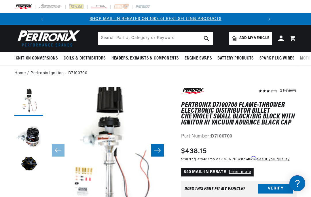
click at [267, 40] on span "Add my vehicle" at bounding box center [254, 37] width 30 height 5
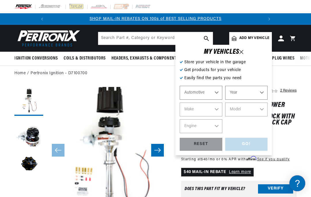
select select "Automotive"
click at [220, 92] on select "Automotive Agricultural Industrial Marine Motorcycle" at bounding box center [201, 93] width 43 height 14
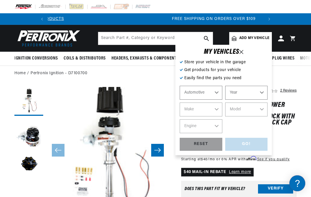
scroll to position [0, 215]
click at [263, 90] on select "Year [DATE] 2021 2020 2019 2018 2017 2016 2015 2014 2013 2012 2011 2010 2009 20…" at bounding box center [246, 93] width 43 height 14
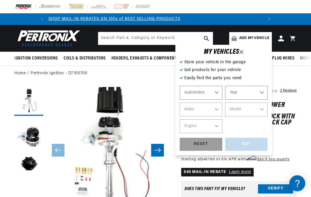
scroll to position [0, 0]
select select "1964"
click at [216, 110] on select "Make American Motors Aston [PERSON_NAME][GEOGRAPHIC_DATA] [PERSON_NAME] Bentley…" at bounding box center [201, 109] width 43 height 14
select select "Dodge"
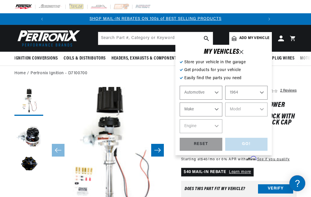
select select "Dodge"
click at [264, 110] on select "Model 330 440 880 A100 A100 Truck D100 Series D200 Series D300 Series Dart Pola…" at bounding box center [246, 109] width 43 height 14
select select "Polara"
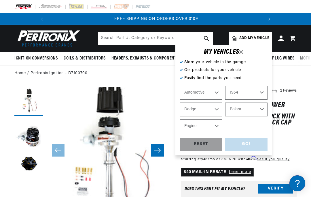
click at [219, 126] on select "Engine 5.6L 6.6L 6.8L 7.2L 170cid / 2.8L 225cid / 3.7L 273cid / 4.5L 318cid / 5…" at bounding box center [201, 126] width 43 height 14
select select "318cid-5.2L"
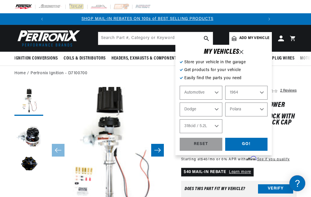
scroll to position [0, 0]
click at [251, 143] on div "GO!" at bounding box center [246, 143] width 43 height 13
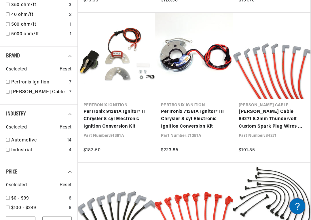
scroll to position [0, 215]
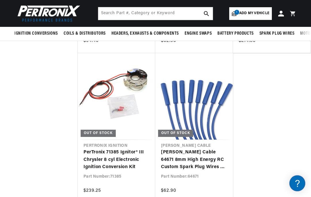
scroll to position [653, 0]
